Goal: Navigation & Orientation: Understand site structure

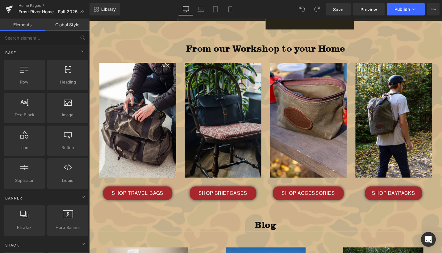
scroll to position [1282, 0]
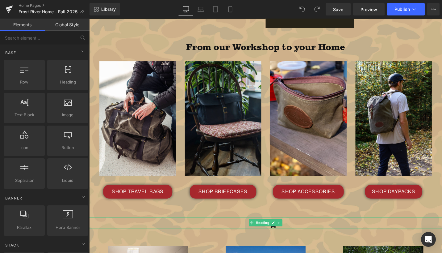
click at [204, 229] on h1 "Blog" at bounding box center [276, 235] width 374 height 12
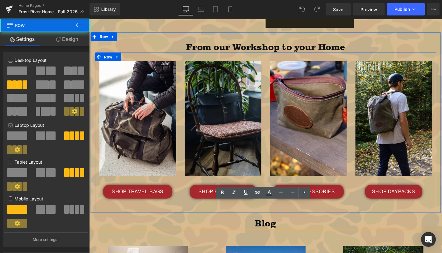
click at [187, 198] on div "Image SHOP TRAVEL BAGS Button Image SHOP BRIEFCASES Button Image SHOP ACCESSORI…" at bounding box center [275, 137] width 361 height 166
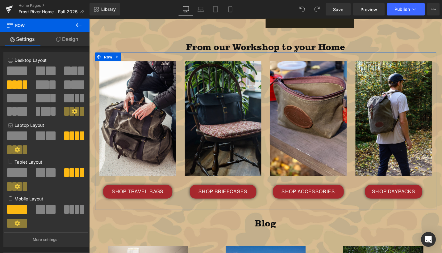
click at [69, 38] on link "Design" at bounding box center [67, 39] width 45 height 14
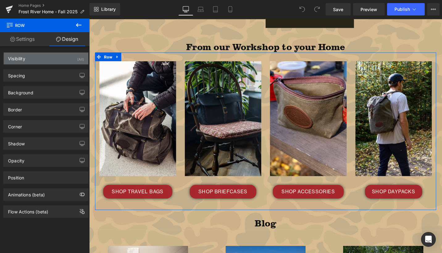
click at [48, 62] on div "Visibility (All)" at bounding box center [46, 58] width 85 height 12
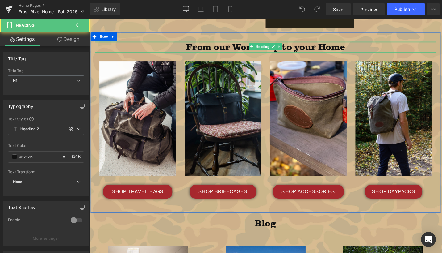
click at [142, 42] on div at bounding box center [275, 43] width 361 height 2
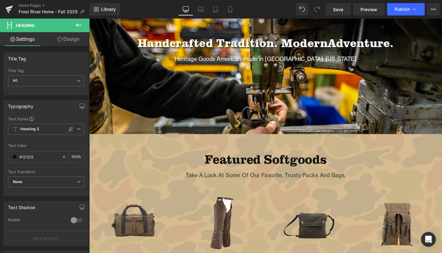
scroll to position [424, 0]
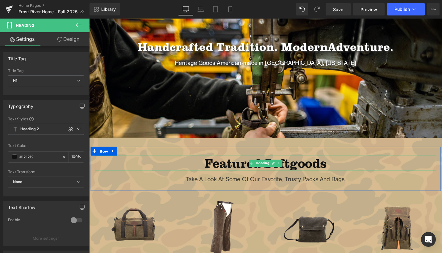
click at [168, 176] on h2 "Featured Softgoods" at bounding box center [275, 171] width 361 height 16
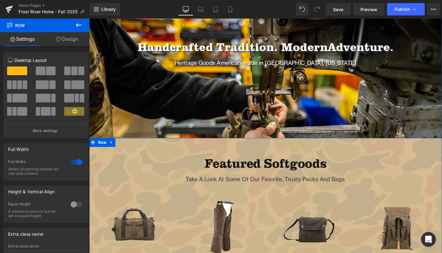
click at [71, 40] on link "Design" at bounding box center [67, 39] width 45 height 14
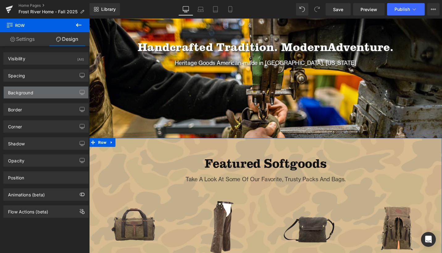
click at [67, 89] on div "Background" at bounding box center [46, 92] width 85 height 12
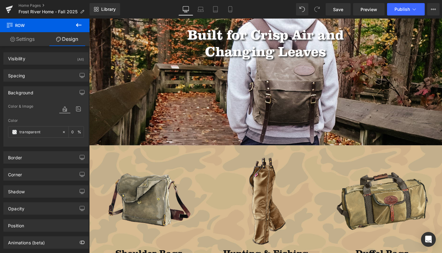
scroll to position [0, 0]
